Goal: Task Accomplishment & Management: Manage account settings

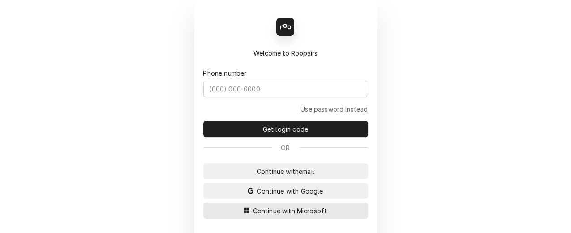
click at [273, 210] on span "Continue with Microsoft" at bounding box center [290, 210] width 78 height 9
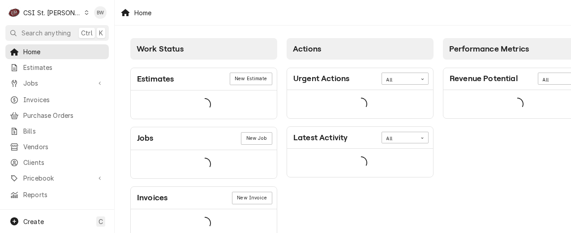
click at [168, 19] on div "Home" at bounding box center [343, 12] width 456 height 25
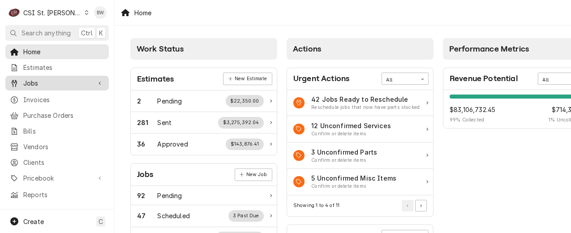
click at [48, 84] on span "Jobs" at bounding box center [57, 82] width 68 height 9
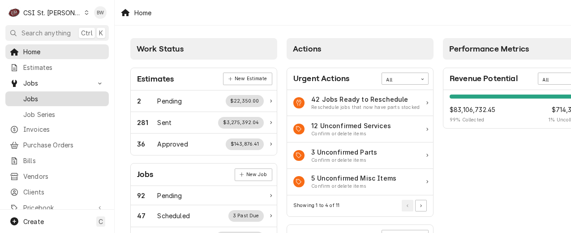
click at [48, 101] on link "Jobs" at bounding box center [56, 98] width 103 height 15
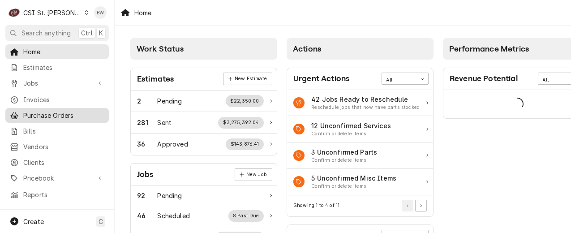
click at [71, 111] on span "Purchase Orders" at bounding box center [63, 115] width 81 height 9
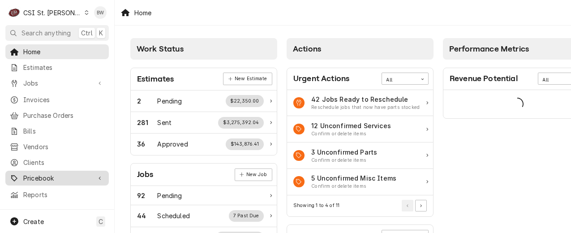
click at [49, 173] on span "Pricebook" at bounding box center [57, 177] width 68 height 9
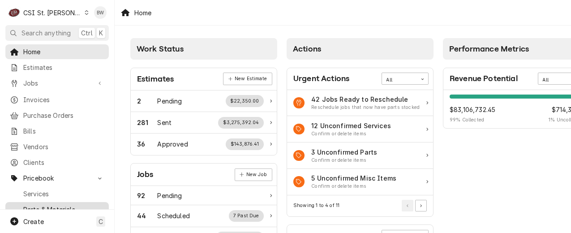
click at [47, 205] on span "Parts & Materials" at bounding box center [63, 209] width 81 height 9
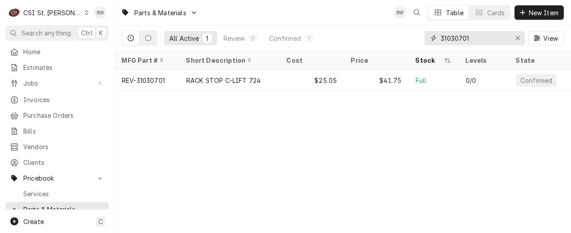
drag, startPoint x: 474, startPoint y: 39, endPoint x: 423, endPoint y: 38, distance: 51.5
click at [423, 38] on div "All Active 1 Review 0 Confirmed 1 31030701 View" at bounding box center [343, 38] width 442 height 25
type input "6"
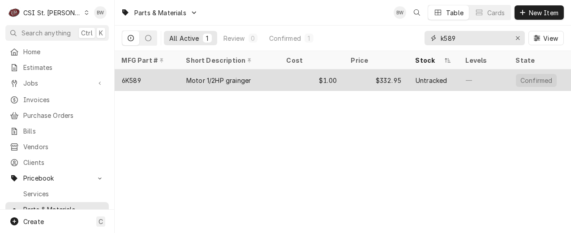
type input "k589"
click at [137, 80] on div "6K589" at bounding box center [131, 80] width 19 height 9
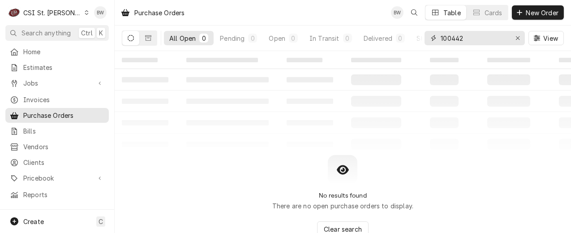
drag, startPoint x: 466, startPoint y: 39, endPoint x: 414, endPoint y: 40, distance: 51.9
click at [418, 40] on div "All Open 0 Pending 0 Open 0 In Transit 0 Delivered 0 Stocked 0 100442 View" at bounding box center [343, 38] width 442 height 25
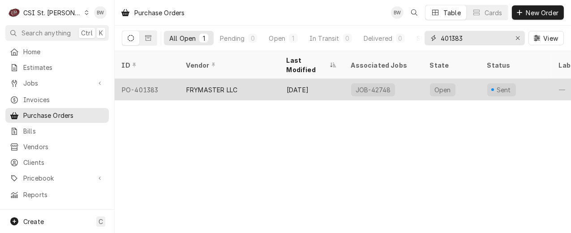
type input "401383"
click at [151, 79] on div "PO-401383" at bounding box center [147, 89] width 64 height 21
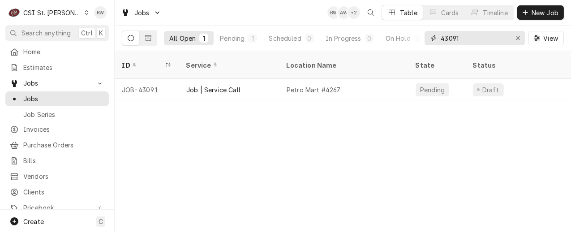
click at [479, 38] on input "43091" at bounding box center [473, 38] width 67 height 14
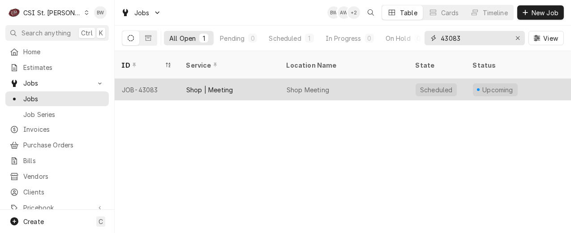
type input "43083"
click at [150, 82] on div "JOB-43083" at bounding box center [147, 89] width 64 height 21
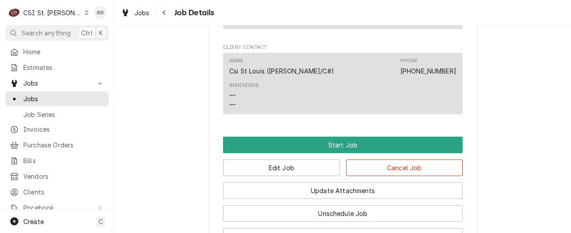
scroll to position [692, 0]
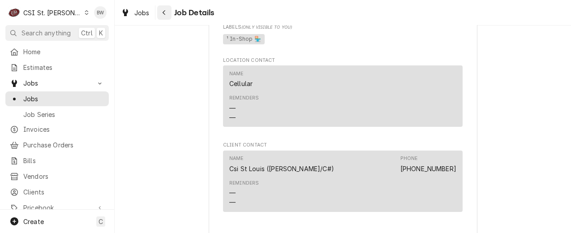
click at [163, 14] on icon "Navigate back" at bounding box center [164, 12] width 4 height 6
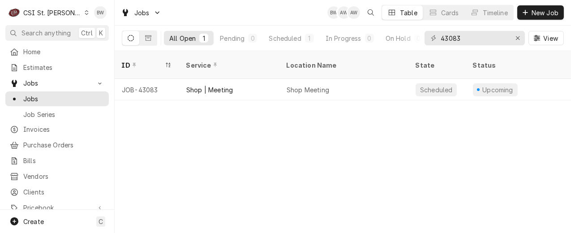
click at [280, 175] on div "ID Service Location Name State Status Labels Techs Date Received Client Locatio…" at bounding box center [343, 142] width 456 height 182
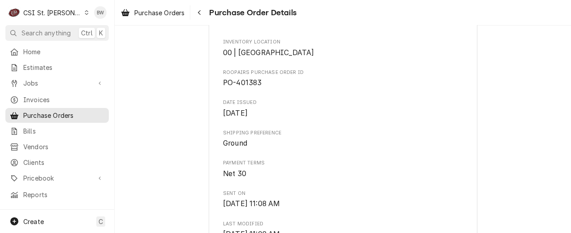
scroll to position [313, 0]
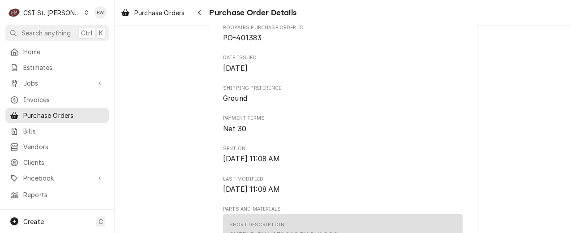
click at [331, 31] on span "Roopairs Purchase Order ID" at bounding box center [342, 27] width 239 height 7
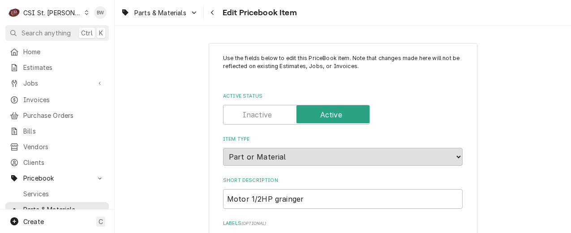
type textarea "x"
click at [209, 14] on div "Navigate back" at bounding box center [212, 12] width 9 height 9
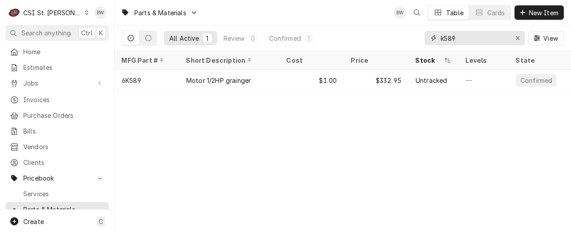
drag, startPoint x: 458, startPoint y: 37, endPoint x: 418, endPoint y: 37, distance: 40.3
click at [418, 37] on div "All Active 1 Review 0 Confirmed 1 k589 View" at bounding box center [343, 38] width 442 height 25
paste input "2200601"
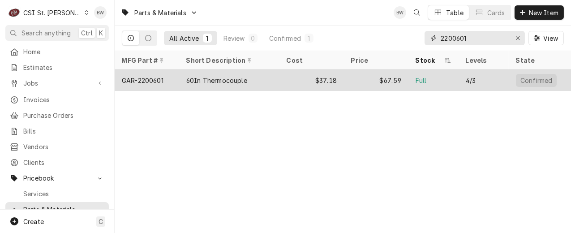
type input "2200601"
click at [159, 77] on div "GAR-2200601" at bounding box center [143, 80] width 42 height 9
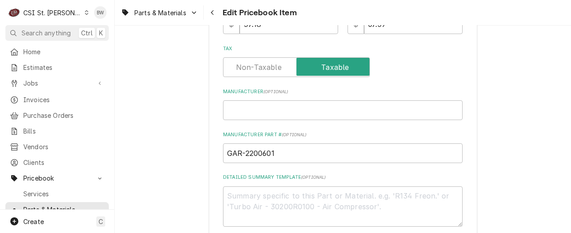
scroll to position [358, 0]
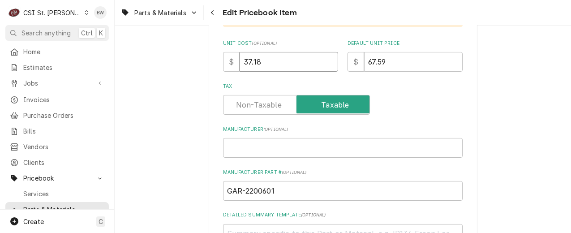
drag, startPoint x: 264, startPoint y: 60, endPoint x: 217, endPoint y: 62, distance: 46.6
type textarea "x"
type input "3"
type textarea "x"
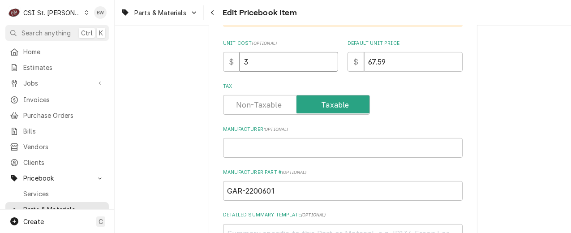
type input "39"
type textarea "x"
type input "39.1"
type textarea "x"
type input "39.13"
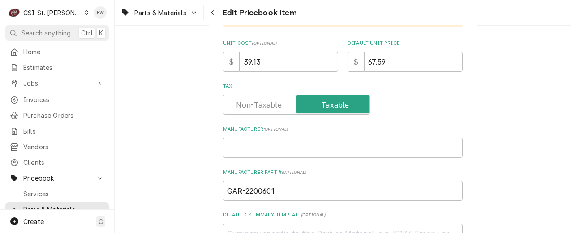
drag, startPoint x: 207, startPoint y: 90, endPoint x: 239, endPoint y: 80, distance: 34.4
drag, startPoint x: 389, startPoint y: 67, endPoint x: 342, endPoint y: 65, distance: 47.0
click at [342, 65] on div "Unit Cost ( optional ) $ 39.13 Default Unit Price $ 67.59" at bounding box center [342, 56] width 239 height 32
type textarea "x"
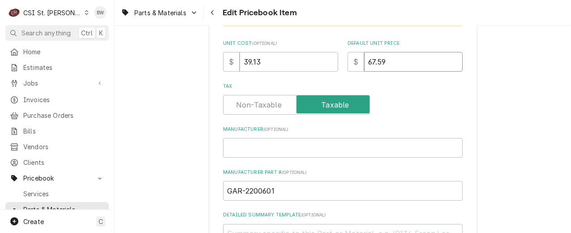
type input "7"
type textarea "x"
type input "71"
type textarea "x"
type input "71.1"
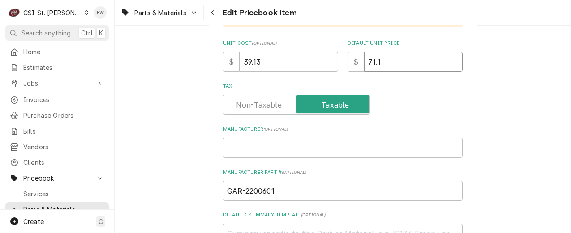
type textarea "x"
type input "71.14"
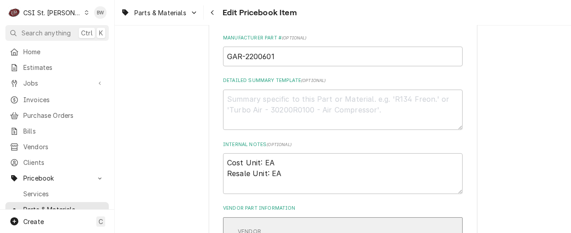
scroll to position [448, 0]
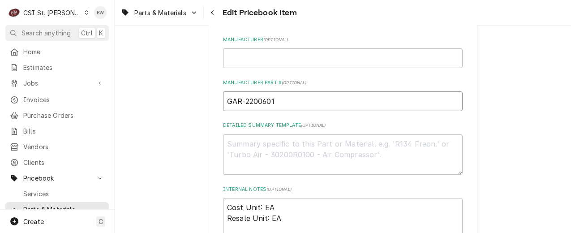
drag, startPoint x: 291, startPoint y: 102, endPoint x: 209, endPoint y: 104, distance: 82.4
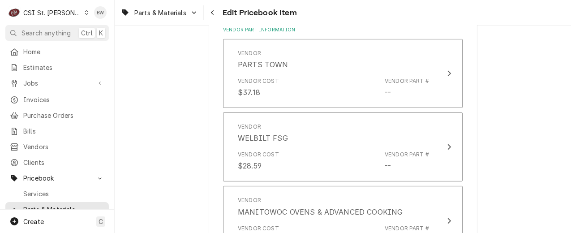
scroll to position [671, 0]
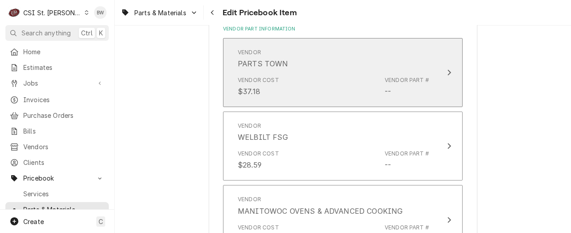
click at [318, 86] on div "Vendor Cost $37.18 Vendor Part # --" at bounding box center [333, 87] width 191 height 28
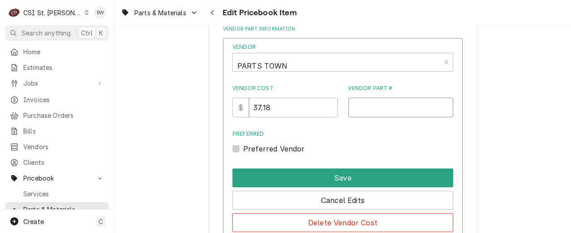
click at [360, 109] on input "Vendor Part #" at bounding box center [400, 108] width 105 height 20
paste input "GAR-2200601"
type input "GAR-2200601"
drag, startPoint x: 289, startPoint y: 105, endPoint x: 238, endPoint y: 106, distance: 51.0
click at [238, 106] on div "$ 37.18" at bounding box center [284, 108] width 105 height 20
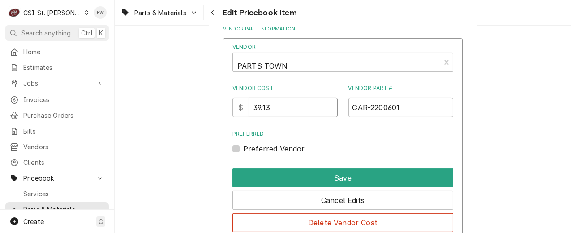
type input "39.13"
click at [320, 141] on div "Preferred Preferred Vendor" at bounding box center [342, 142] width 221 height 24
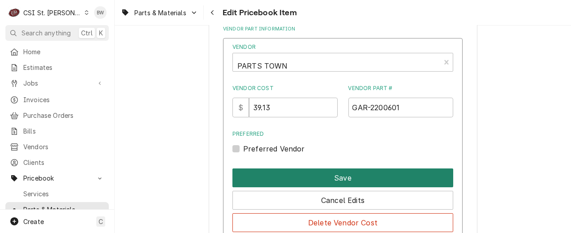
click at [333, 177] on button "Save" at bounding box center [342, 177] width 221 height 19
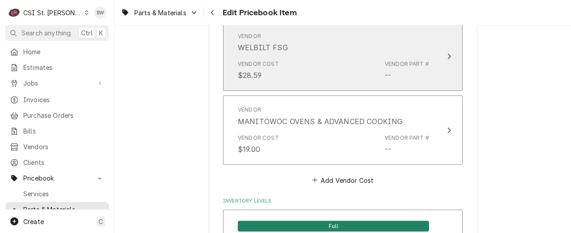
click at [315, 74] on div "Vendor Cost $28.59 Vendor Part # --" at bounding box center [333, 70] width 191 height 28
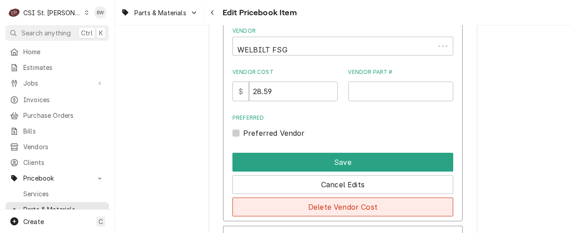
scroll to position [892, 0]
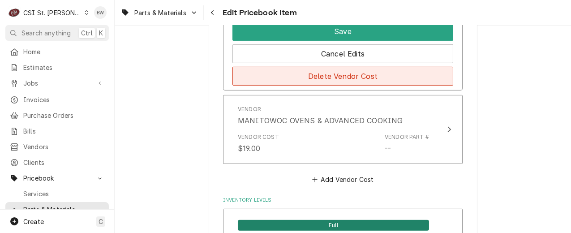
click at [314, 77] on button "Delete Vendor Cost" at bounding box center [342, 76] width 221 height 19
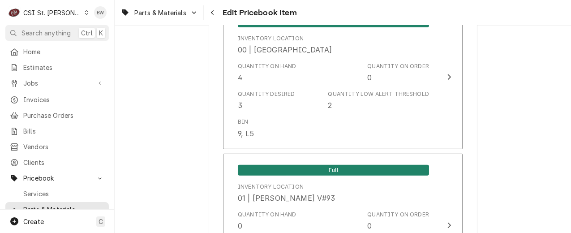
scroll to position [687, 0]
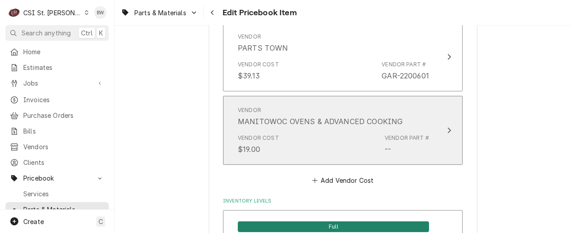
click at [313, 116] on div "MANITOWOC OVENS & ADVANCED COOKING" at bounding box center [320, 121] width 165 height 11
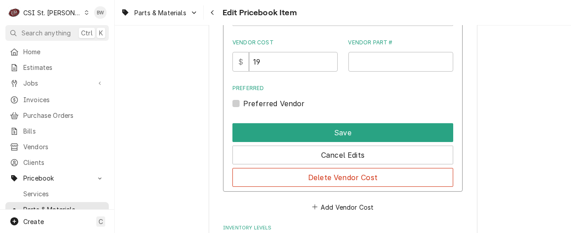
scroll to position [821, 0]
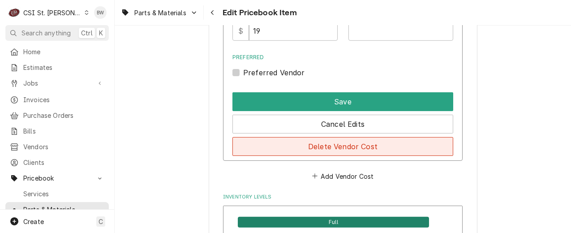
click at [326, 145] on button "Delete Vendor Cost" at bounding box center [342, 146] width 221 height 19
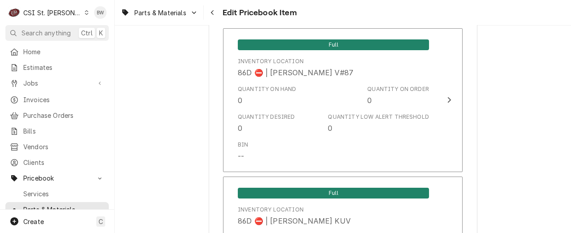
scroll to position [7895, 0]
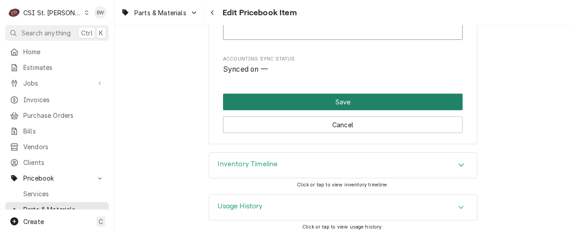
click at [314, 98] on button "Save" at bounding box center [342, 102] width 239 height 17
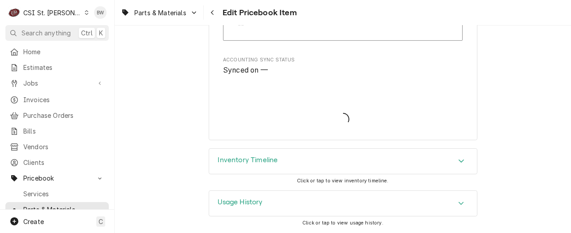
scroll to position [7890, 0]
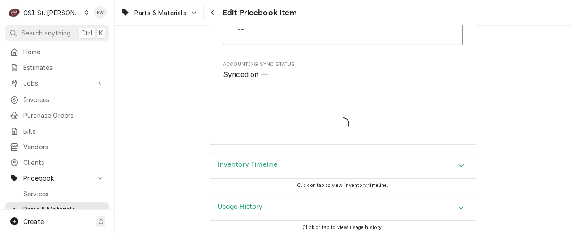
type textarea "x"
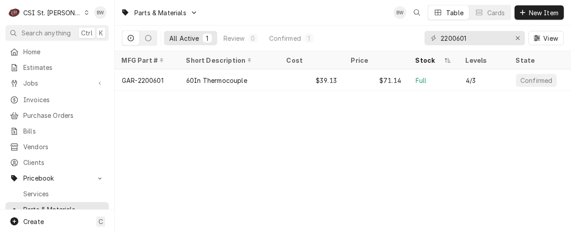
click at [186, 175] on div "Parts & Materials BW Table Cards New Item All Active 1 Review 0 Confirmed 1 220…" at bounding box center [343, 116] width 456 height 233
drag, startPoint x: 481, startPoint y: 39, endPoint x: 416, endPoint y: 39, distance: 64.9
click at [416, 39] on div "All Active 1 Review 0 Confirmed 1 2200601 View" at bounding box center [343, 38] width 442 height 25
type input "c"
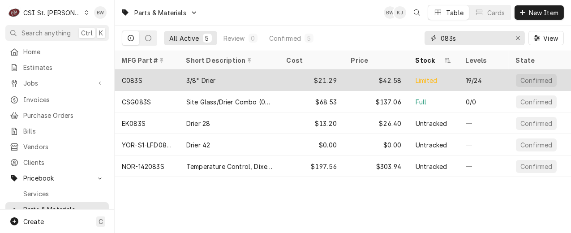
type input "083s"
click at [144, 80] on div "C083S" at bounding box center [147, 79] width 64 height 21
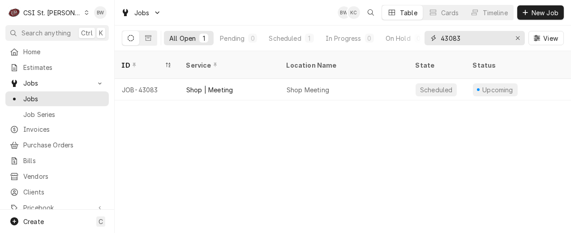
drag, startPoint x: 486, startPoint y: 41, endPoint x: 428, endPoint y: 40, distance: 57.7
click at [428, 40] on div "43083" at bounding box center [474, 38] width 100 height 14
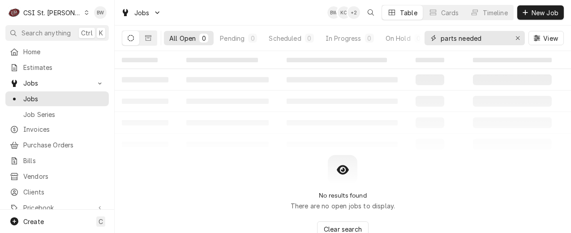
type input "parts needed"
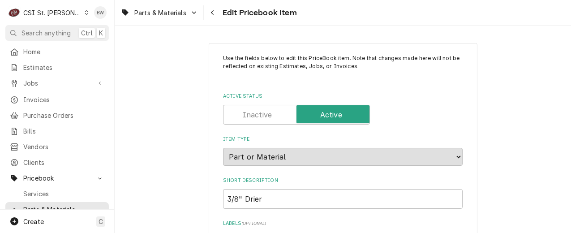
type textarea "x"
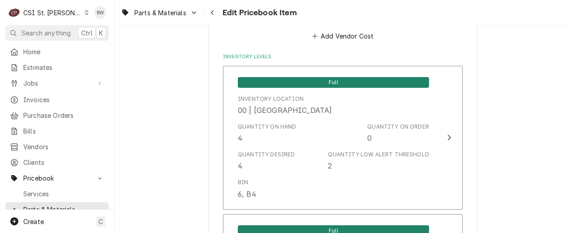
scroll to position [850, 0]
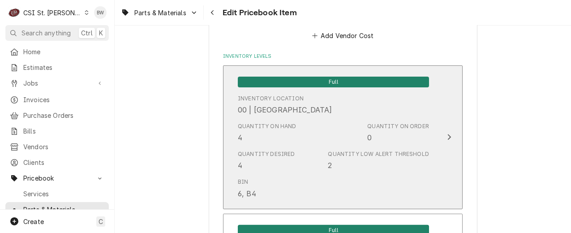
click at [282, 123] on div "Quantity on Hand" at bounding box center [267, 126] width 59 height 8
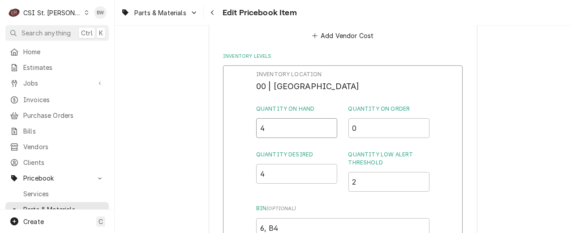
drag, startPoint x: 280, startPoint y: 124, endPoint x: 248, endPoint y: 130, distance: 32.3
click at [248, 130] on div "Inventory Location 00 | STL WAREHOUSE Quantity on Hand 4 Quantity on Order 0 Qu…" at bounding box center [342, 181] width 239 height 233
type input "3"
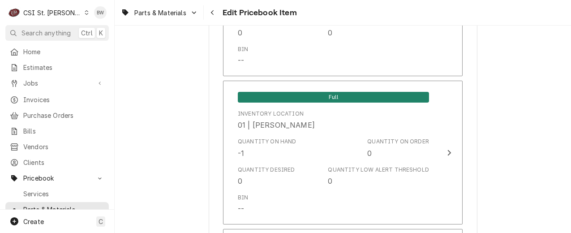
scroll to position [2417, 0]
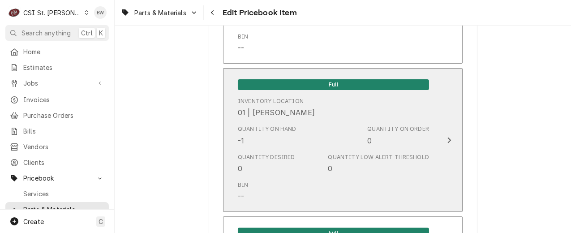
click at [283, 144] on div "Quantity on Hand -1" at bounding box center [267, 135] width 59 height 21
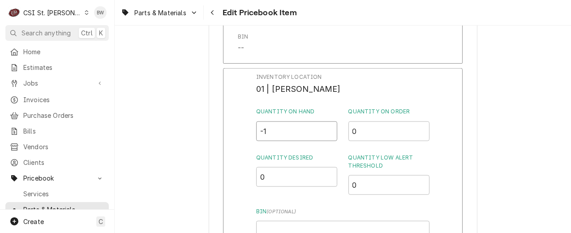
drag, startPoint x: 273, startPoint y: 136, endPoint x: 249, endPoint y: 136, distance: 24.2
click at [249, 136] on div "Inventory Location 01 | KEVIN JORDAN Quantity on Hand -1 Quantity on Order 0 Qu…" at bounding box center [342, 184] width 239 height 233
type input "1"
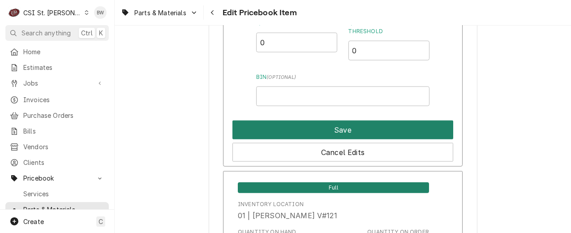
click at [312, 130] on button "Save" at bounding box center [342, 129] width 221 height 19
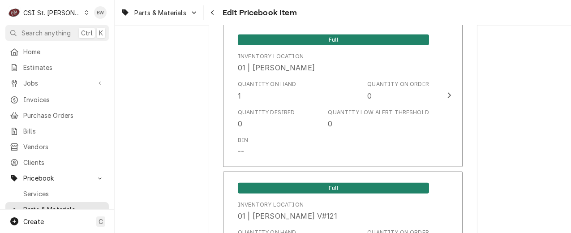
scroll to position [8077, 0]
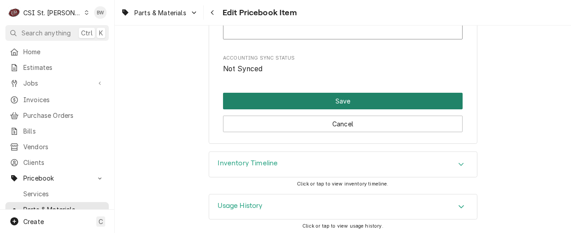
click at [294, 102] on button "Save" at bounding box center [342, 101] width 239 height 17
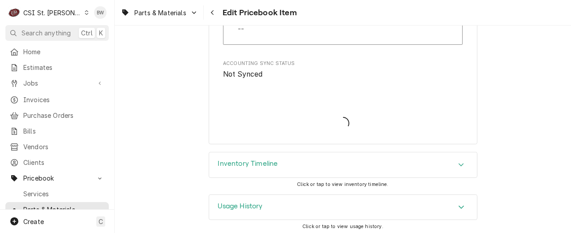
type textarea "x"
